Goal: Obtain resource: Download file/media

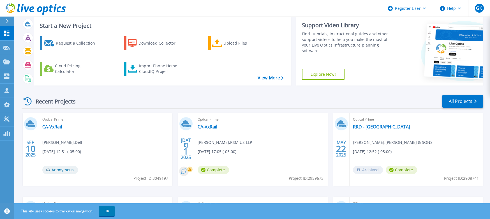
scroll to position [56, 0]
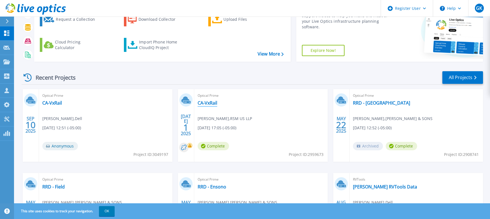
click at [204, 103] on link "CA-VxRail" at bounding box center [208, 103] width 20 height 6
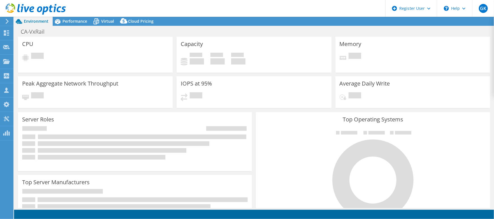
select select "USD"
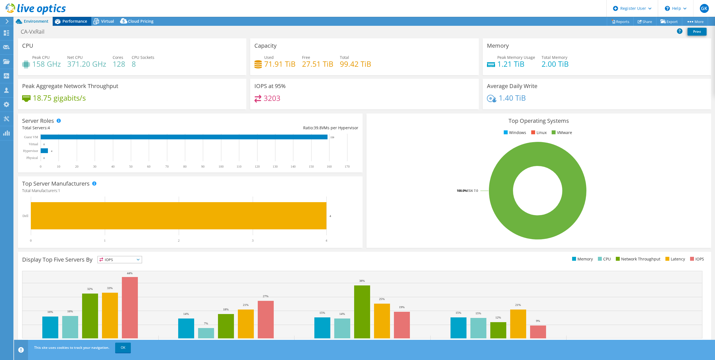
click at [82, 20] on span "Performance" at bounding box center [74, 20] width 25 height 5
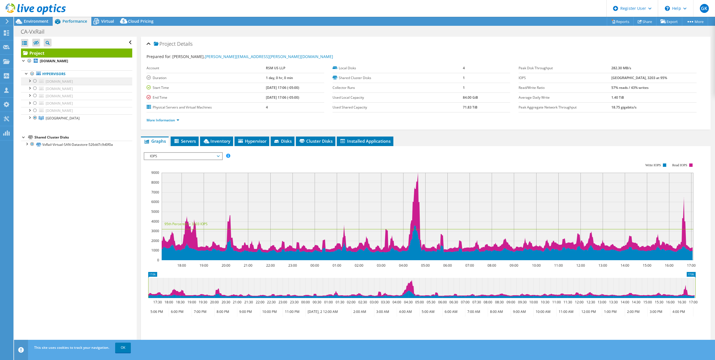
click at [30, 80] on div at bounding box center [30, 81] width 6 height 6
click at [29, 80] on div at bounding box center [30, 81] width 6 height 6
click at [29, 117] on div at bounding box center [30, 117] width 6 height 6
click at [216, 155] on span "IOPS" at bounding box center [183, 156] width 72 height 7
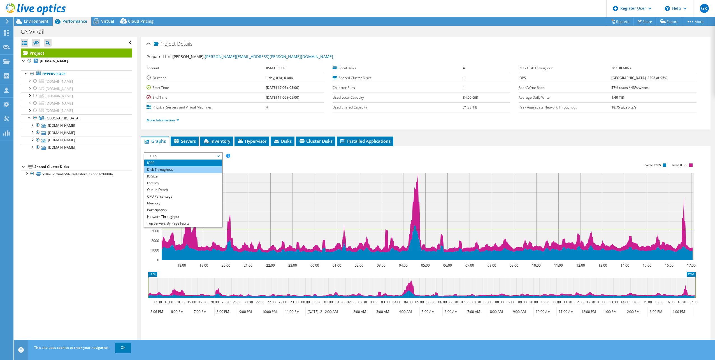
click at [197, 166] on li "Disk Throughput" at bounding box center [183, 169] width 78 height 7
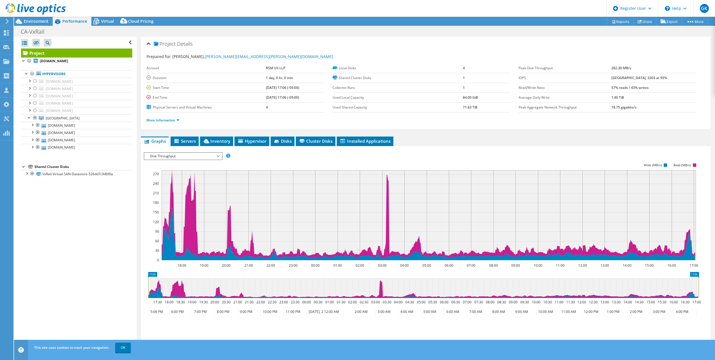
click at [187, 153] on span "Disk Throughput" at bounding box center [183, 156] width 72 height 7
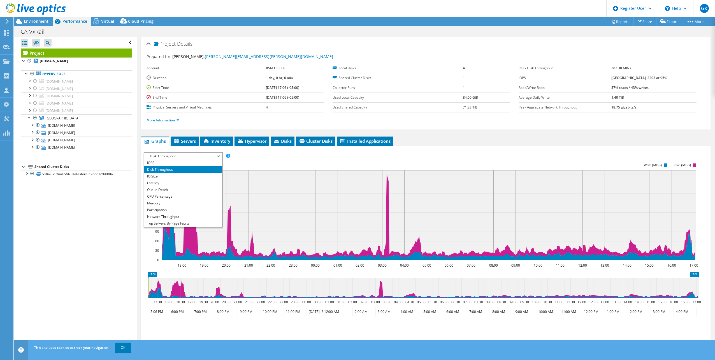
click at [259, 159] on rect at bounding box center [421, 212] width 555 height 112
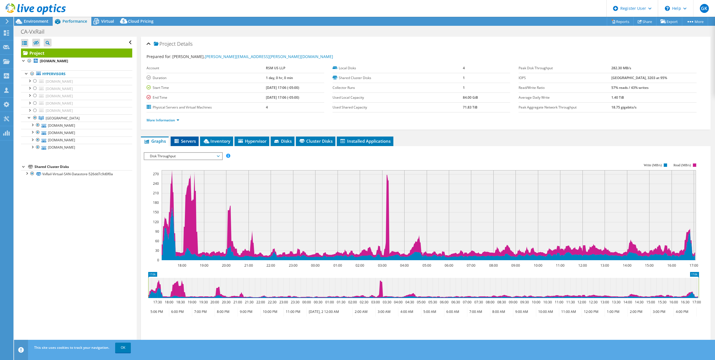
click at [190, 140] on span "Servers" at bounding box center [184, 141] width 22 height 6
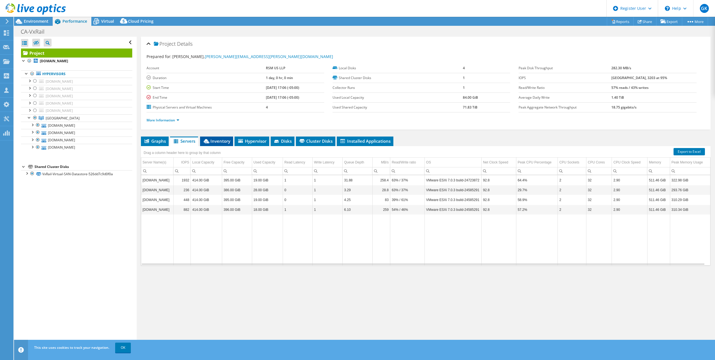
click at [205, 140] on icon at bounding box center [207, 141] width 6 height 4
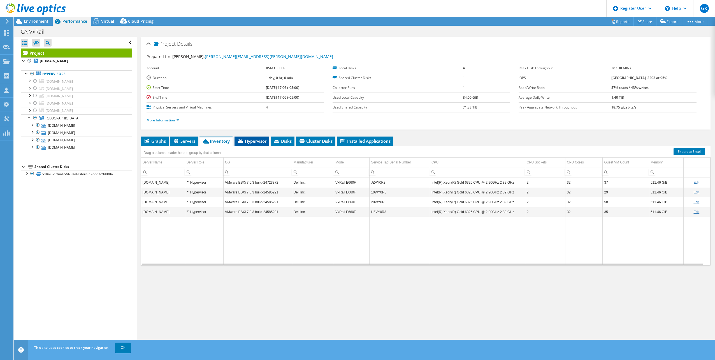
click at [250, 139] on span "Hypervisor" at bounding box center [251, 141] width 29 height 6
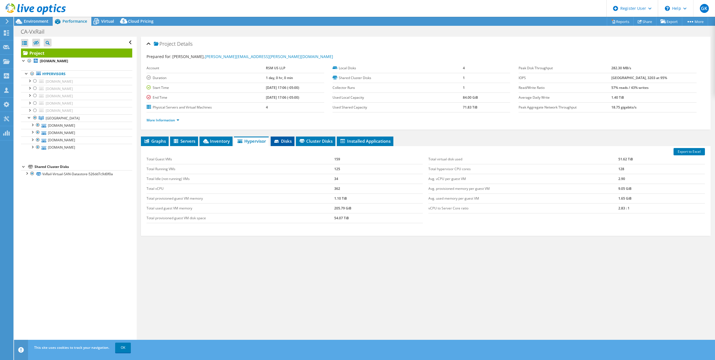
click at [279, 140] on icon at bounding box center [277, 142] width 6 height 4
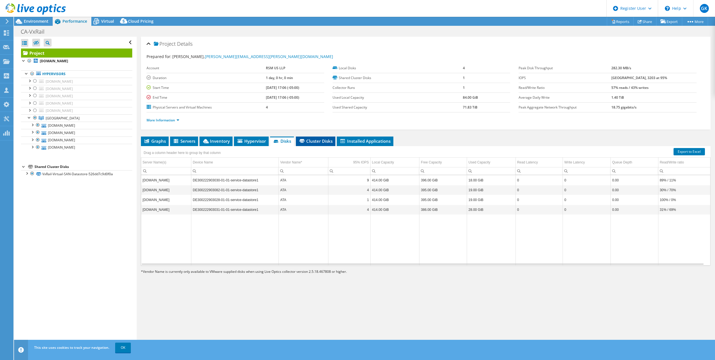
click at [307, 140] on span "Cluster Disks" at bounding box center [316, 141] width 34 height 6
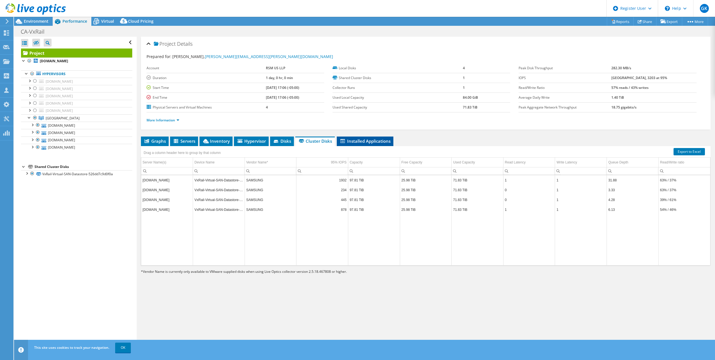
click at [362, 139] on span "Installed Applications" at bounding box center [365, 141] width 51 height 6
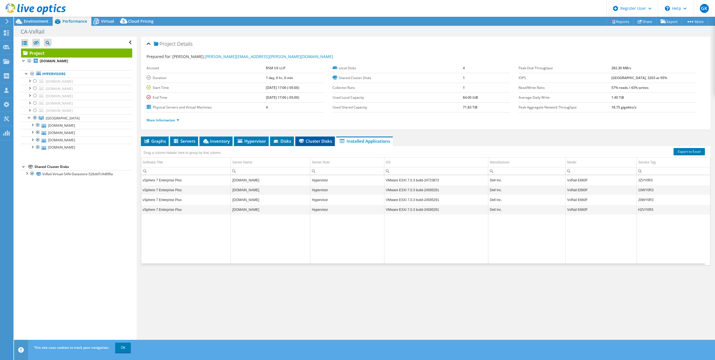
click at [327, 138] on span "Cluster Disks" at bounding box center [315, 141] width 34 height 6
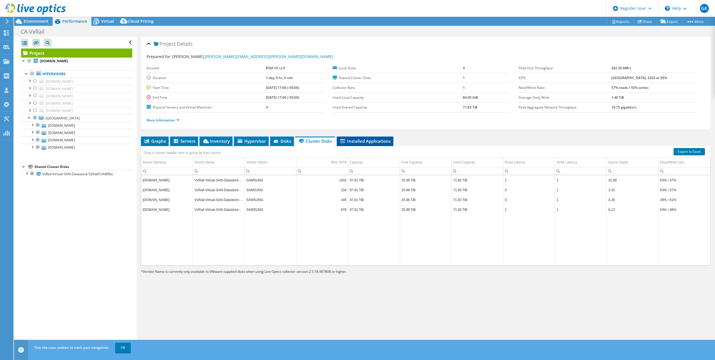
click at [350, 138] on span "Installed Applications" at bounding box center [365, 141] width 51 height 6
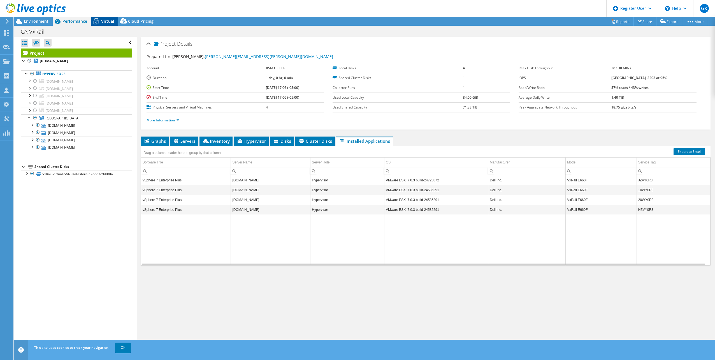
click at [101, 21] on icon at bounding box center [96, 22] width 10 height 10
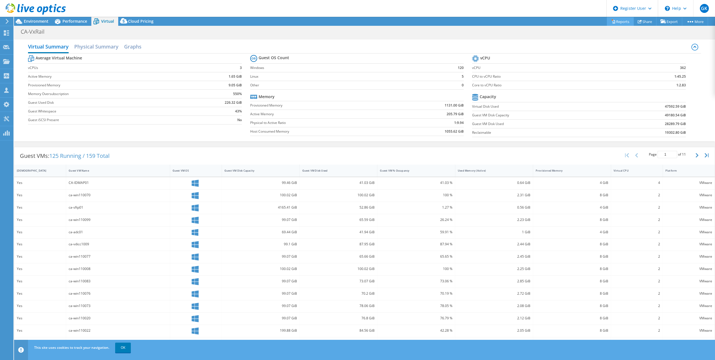
click at [494, 20] on link "Reports" at bounding box center [620, 21] width 27 height 9
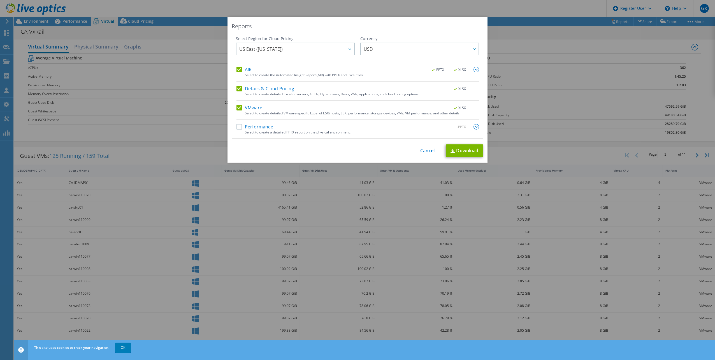
click at [237, 125] on label "Performance" at bounding box center [255, 127] width 37 height 6
click at [0, 0] on input "Performance" at bounding box center [0, 0] width 0 height 0
click at [456, 149] on link "Download" at bounding box center [465, 150] width 38 height 13
